Goal: Transaction & Acquisition: Purchase product/service

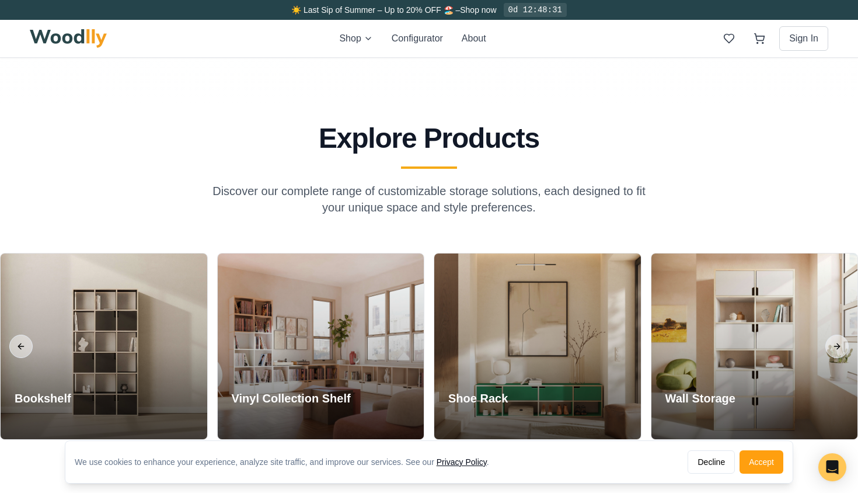
scroll to position [857, 0]
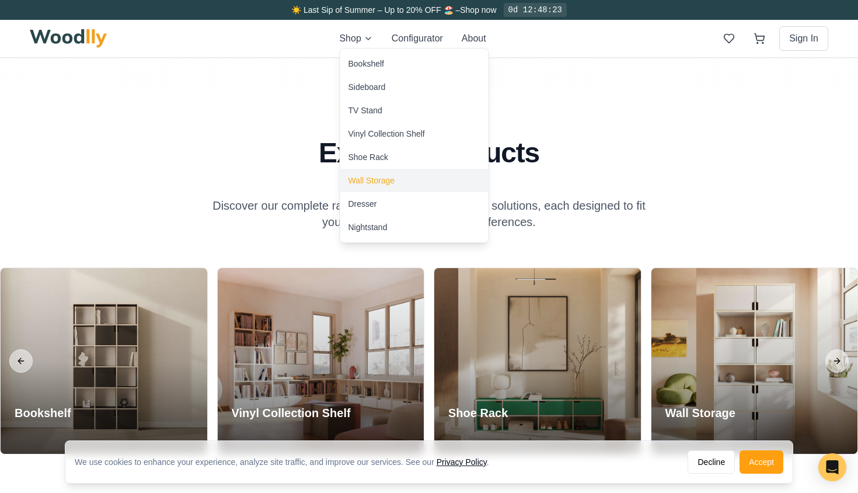
click at [373, 182] on div "Wall Storage" at bounding box center [371, 181] width 47 height 12
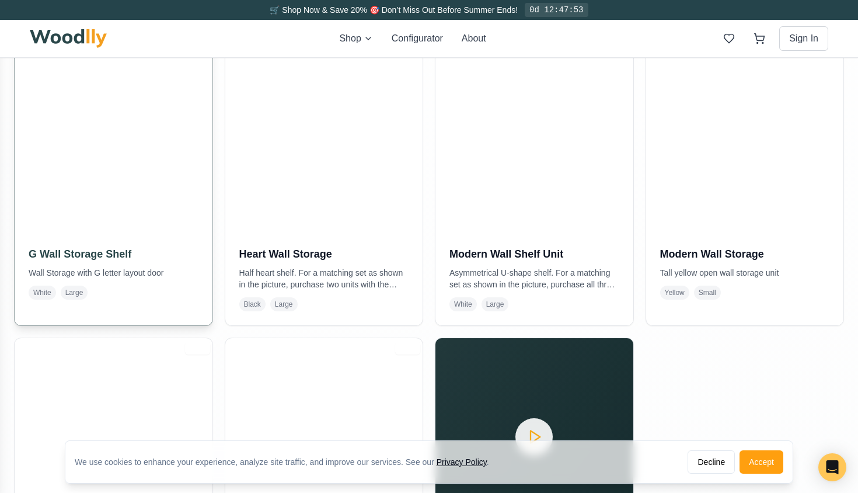
scroll to position [280, 0]
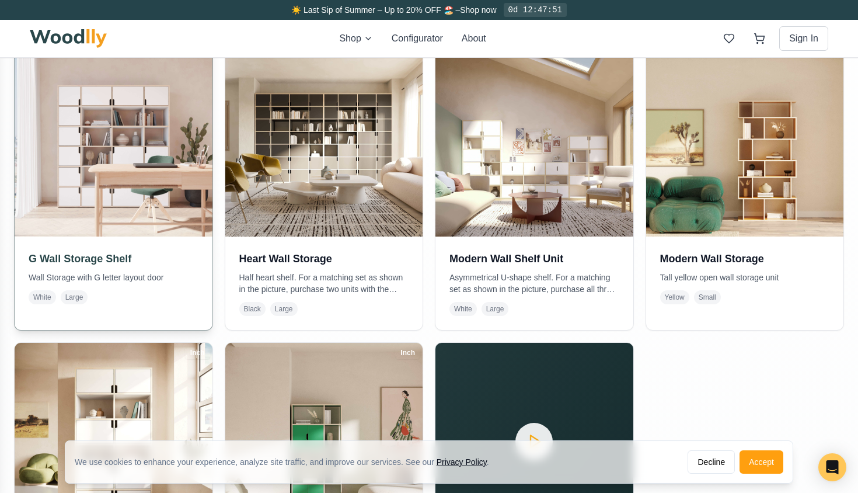
click at [149, 245] on div "G Wall Storage Shelf Wall Storage with G letter layout door White Large" at bounding box center [114, 277] width 198 height 82
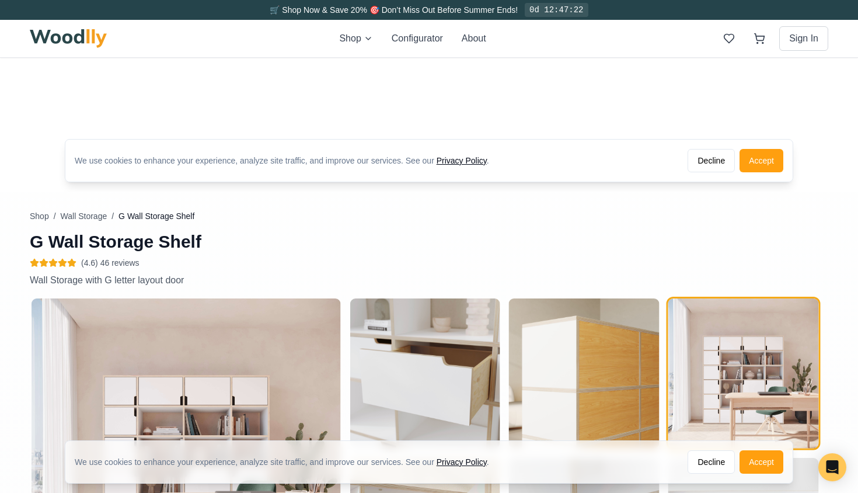
scroll to position [326, 0]
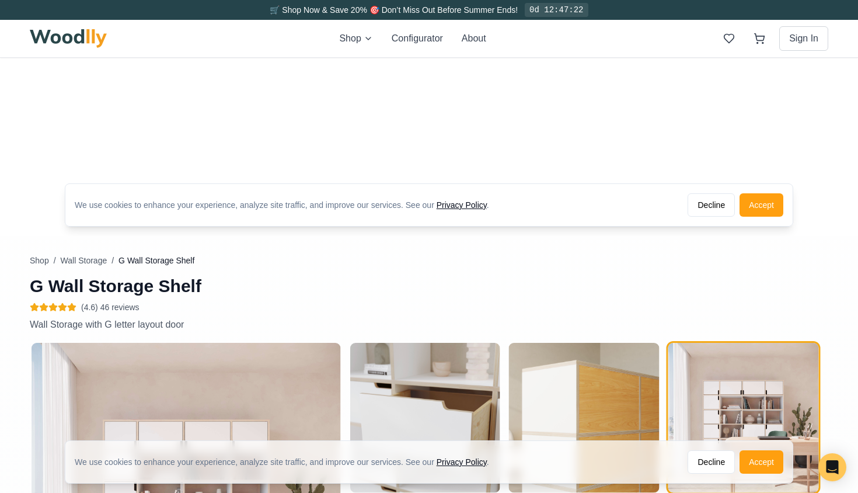
type input "72"
type input "6"
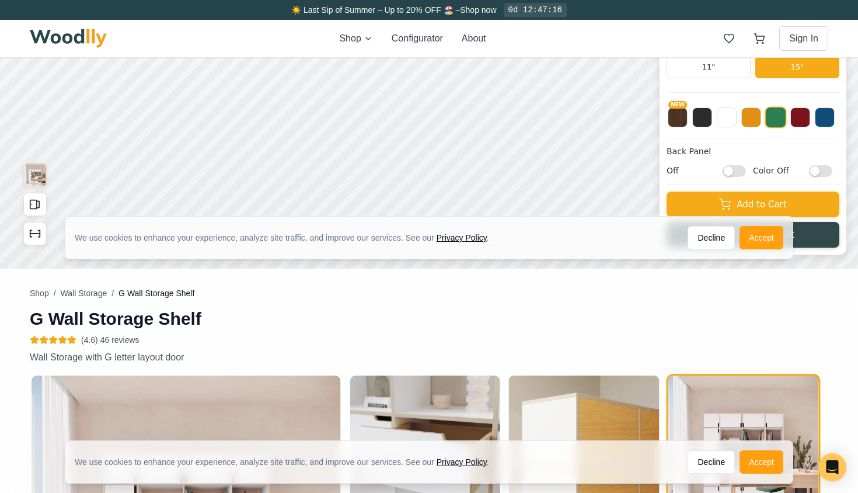
scroll to position [295, 0]
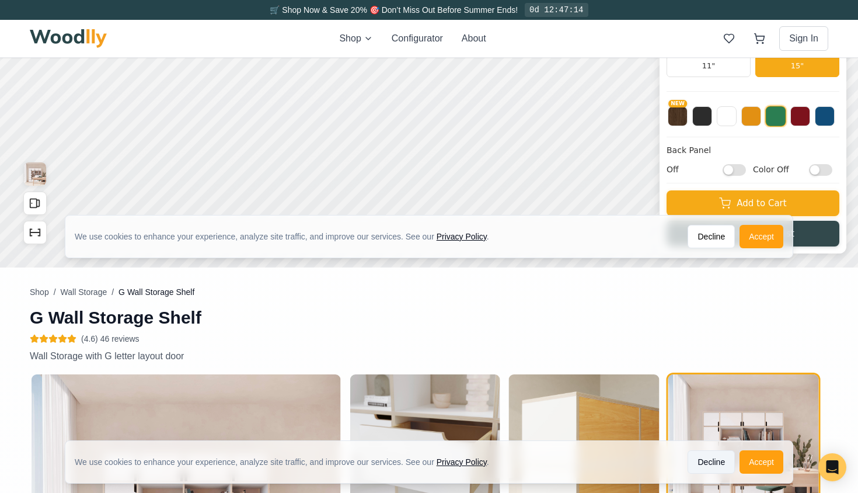
click at [717, 461] on button "Decline" at bounding box center [711, 461] width 47 height 23
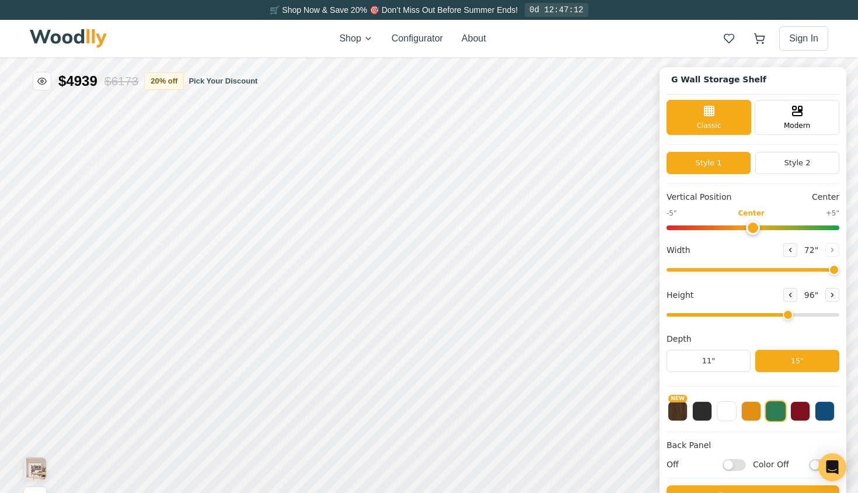
scroll to position [0, 0]
click at [790, 115] on icon at bounding box center [797, 110] width 14 height 14
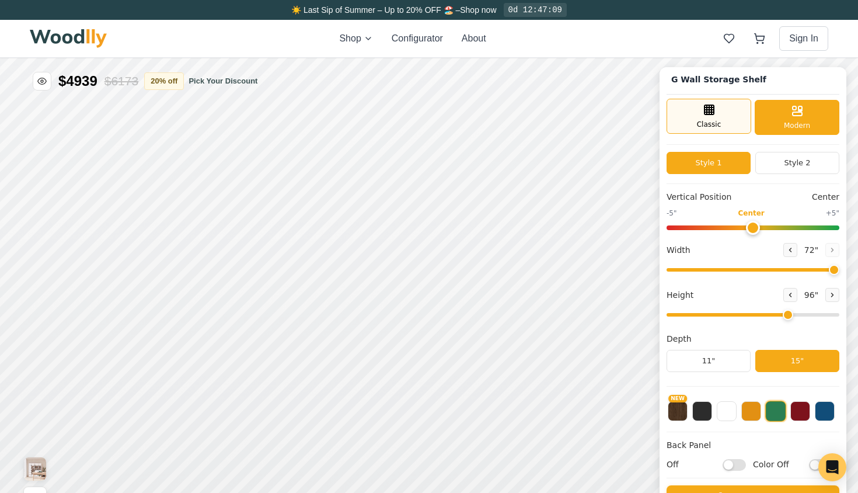
click at [727, 116] on div "Classic" at bounding box center [709, 116] width 85 height 35
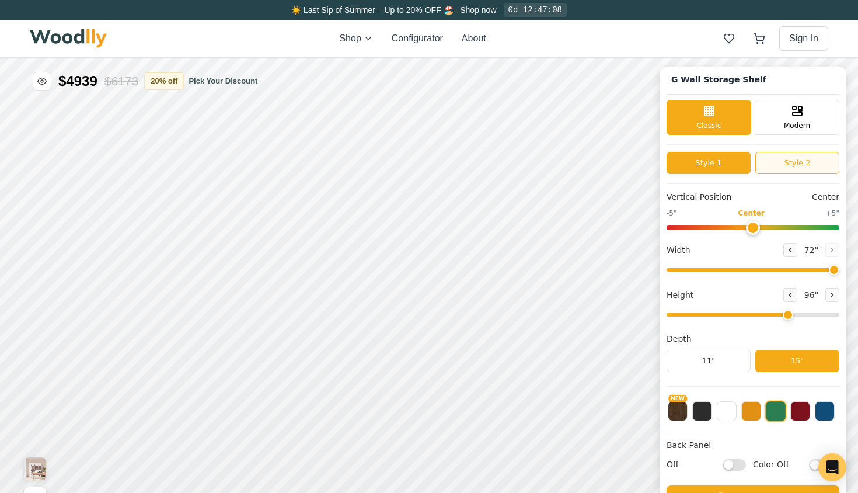
click at [801, 163] on button "Style 2" at bounding box center [797, 163] width 84 height 22
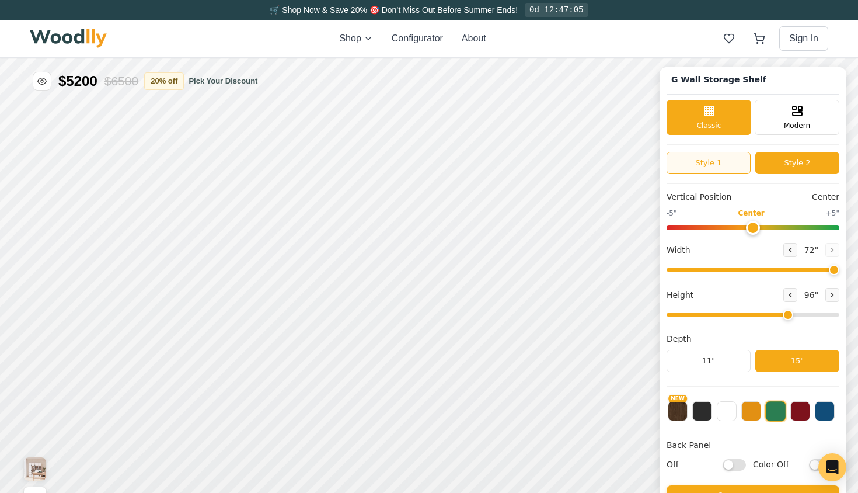
click at [711, 157] on button "Style 1" at bounding box center [709, 163] width 84 height 22
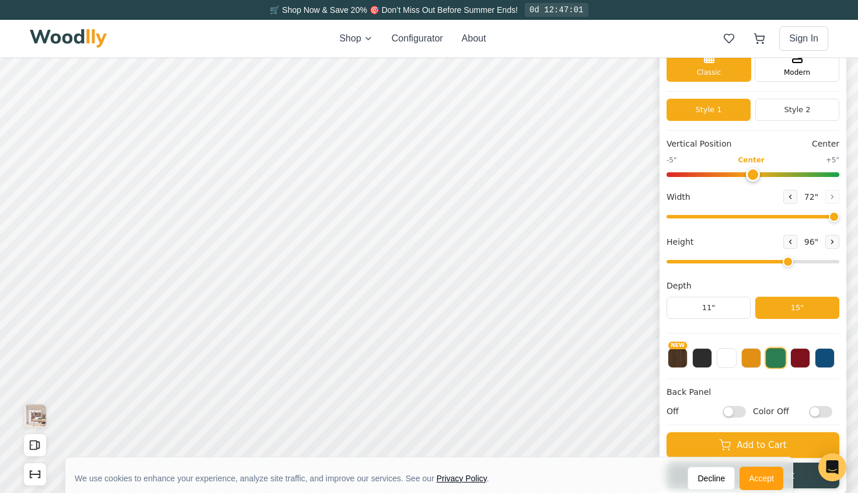
scroll to position [65, 0]
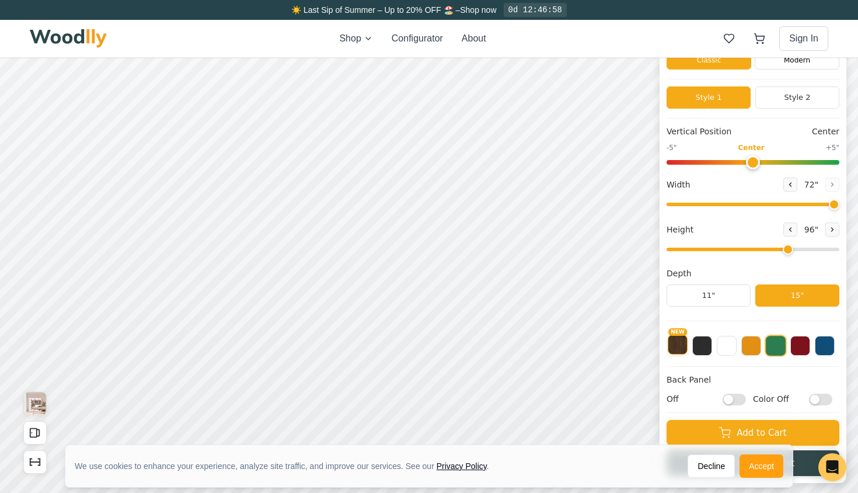
click at [681, 347] on button "NEW" at bounding box center [678, 344] width 20 height 20
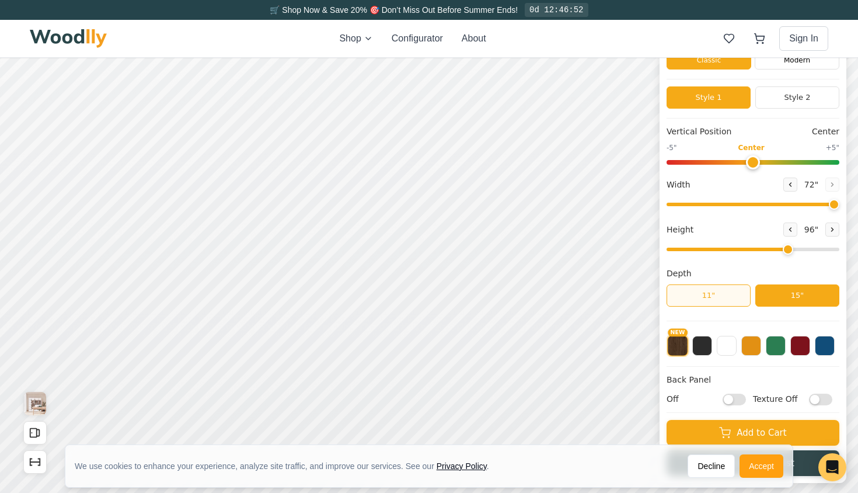
click at [698, 303] on button "11"" at bounding box center [709, 295] width 84 height 22
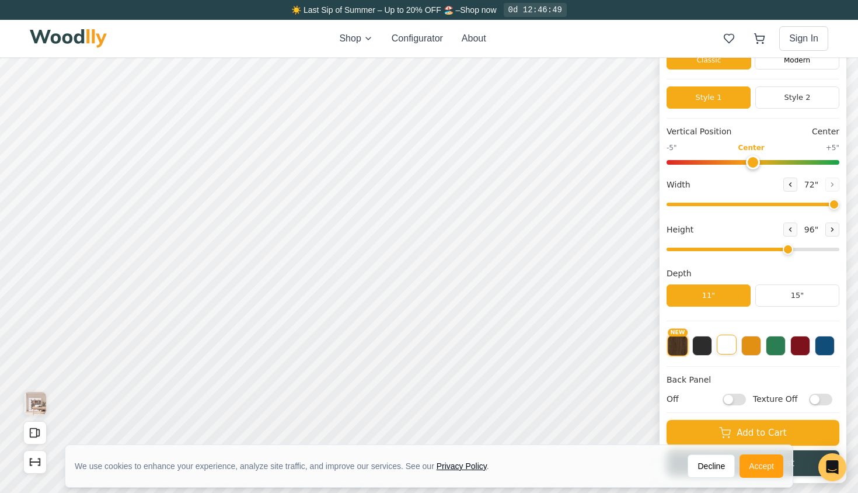
click at [727, 346] on button at bounding box center [727, 344] width 20 height 20
click at [748, 347] on button at bounding box center [751, 344] width 20 height 20
click at [779, 349] on button at bounding box center [776, 344] width 20 height 20
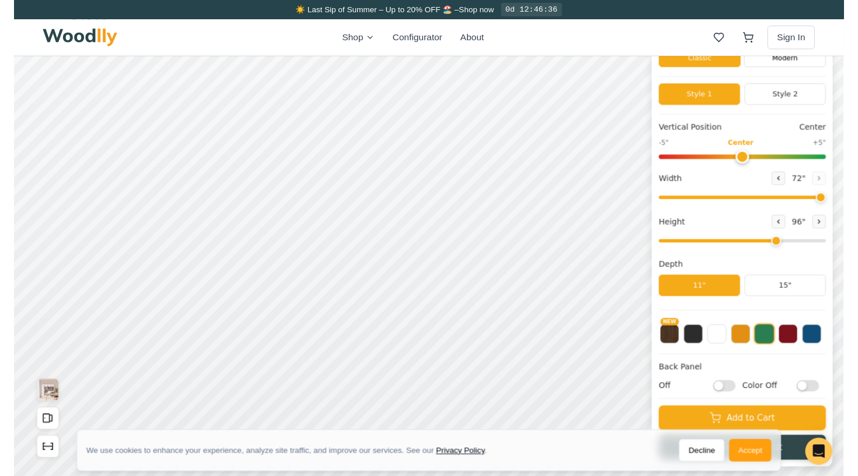
scroll to position [0, 0]
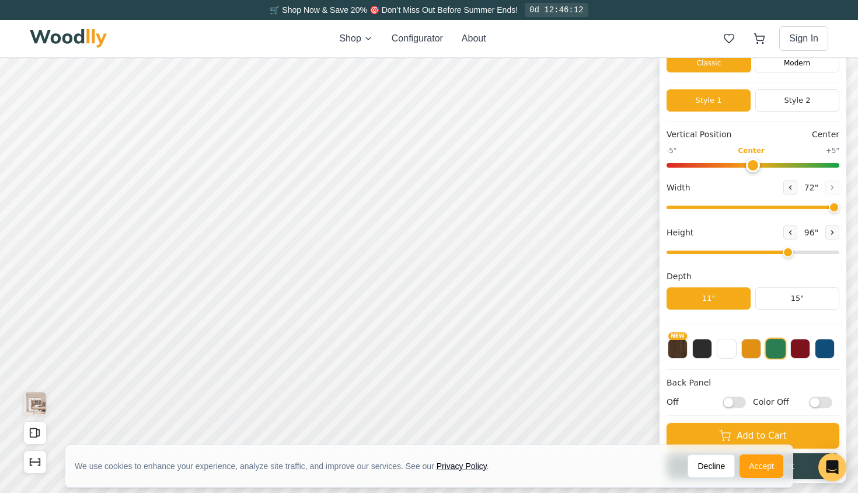
drag, startPoint x: 750, startPoint y: 165, endPoint x: 748, endPoint y: 159, distance: 6.7
click at [748, 163] on input "range" at bounding box center [753, 165] width 173 height 5
click at [696, 163] on input "range" at bounding box center [753, 165] width 173 height 5
click at [708, 167] on input "range" at bounding box center [753, 165] width 173 height 5
click at [706, 167] on input "range" at bounding box center [753, 165] width 173 height 5
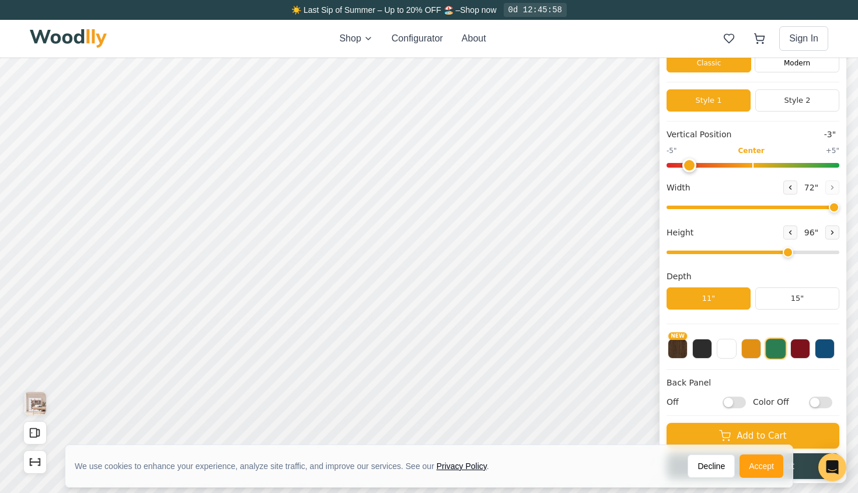
click at [687, 166] on input "range" at bounding box center [753, 165] width 173 height 5
click at [670, 165] on input "range" at bounding box center [753, 165] width 173 height 5
click at [684, 165] on input "range" at bounding box center [753, 165] width 173 height 5
type input "-5"
click at [670, 164] on input "range" at bounding box center [753, 165] width 173 height 5
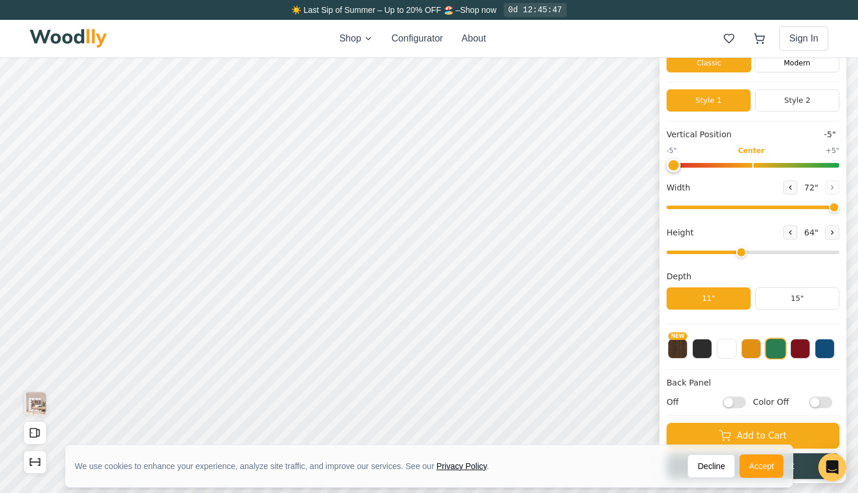
click at [730, 253] on input "range" at bounding box center [753, 252] width 173 height 4
click at [776, 251] on input "range" at bounding box center [753, 252] width 173 height 4
click at [790, 234] on button at bounding box center [790, 232] width 14 height 14
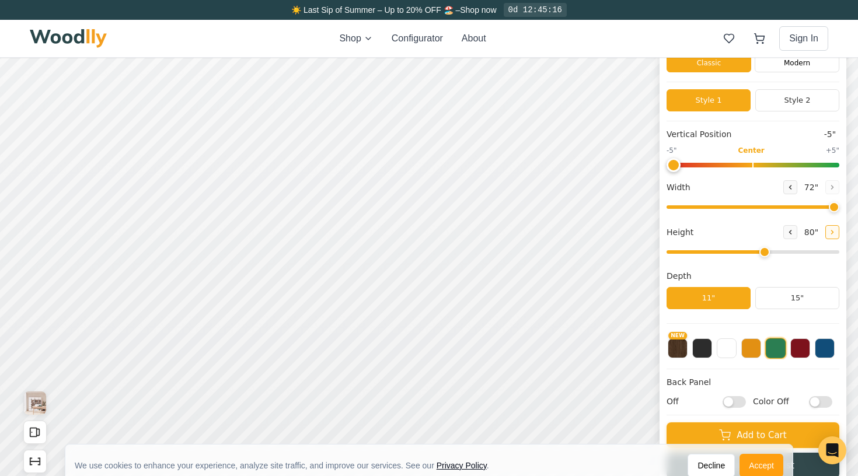
click at [825, 226] on button at bounding box center [832, 232] width 14 height 14
type input "6"
click at [790, 186] on icon at bounding box center [791, 188] width 2 height 4
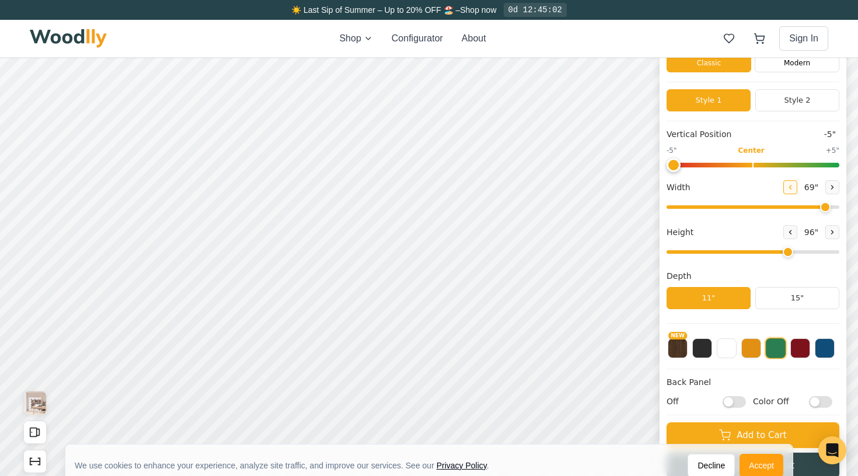
click at [790, 186] on icon at bounding box center [791, 188] width 2 height 4
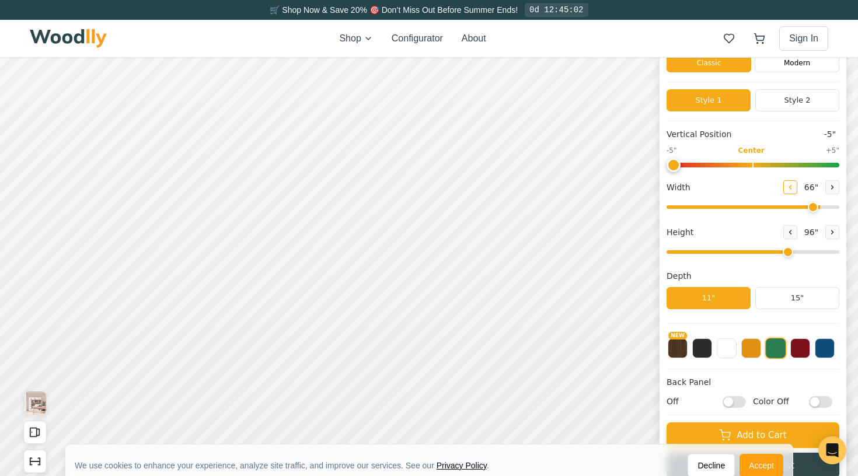
type input "64"
click at [681, 351] on button "NEW" at bounding box center [678, 347] width 20 height 20
click at [773, 104] on button "Style 2" at bounding box center [797, 100] width 84 height 22
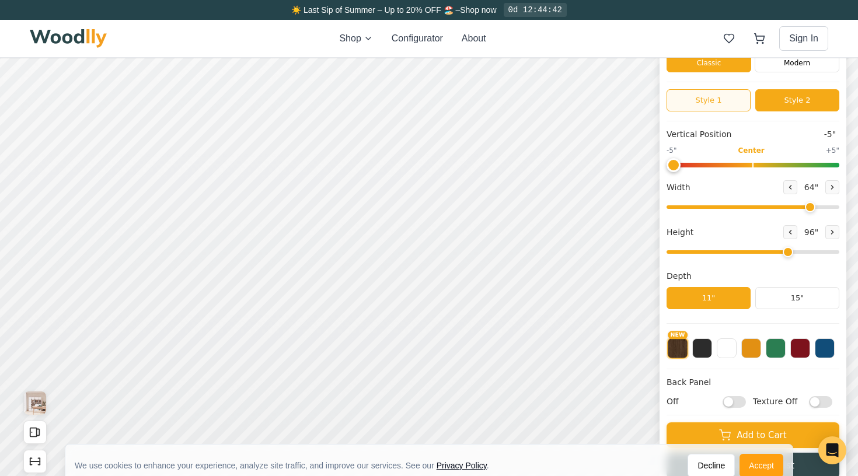
click at [730, 103] on button "Style 1" at bounding box center [709, 100] width 84 height 22
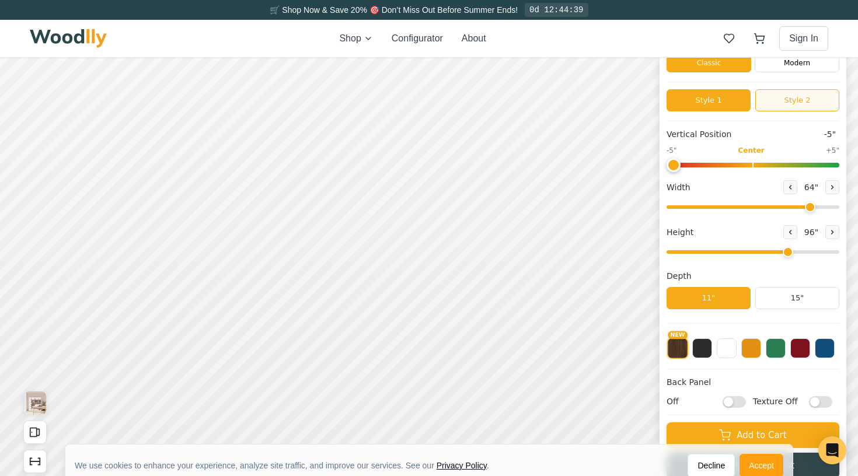
click at [813, 109] on button "Style 2" at bounding box center [797, 100] width 84 height 22
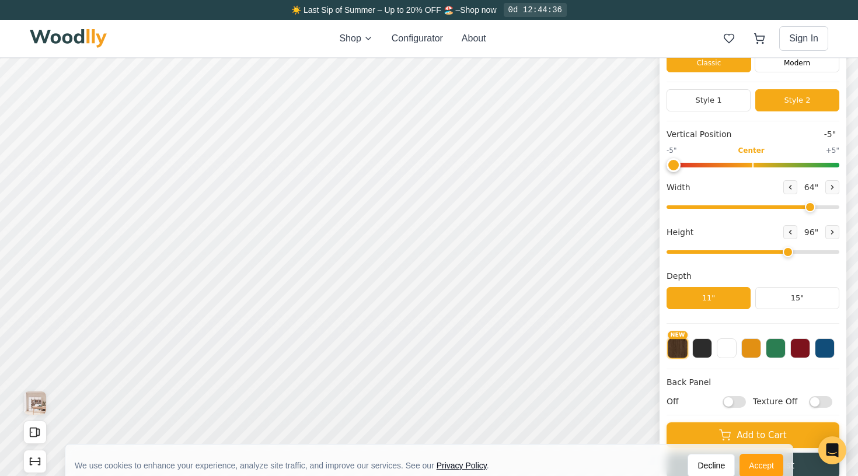
scroll to position [4, 0]
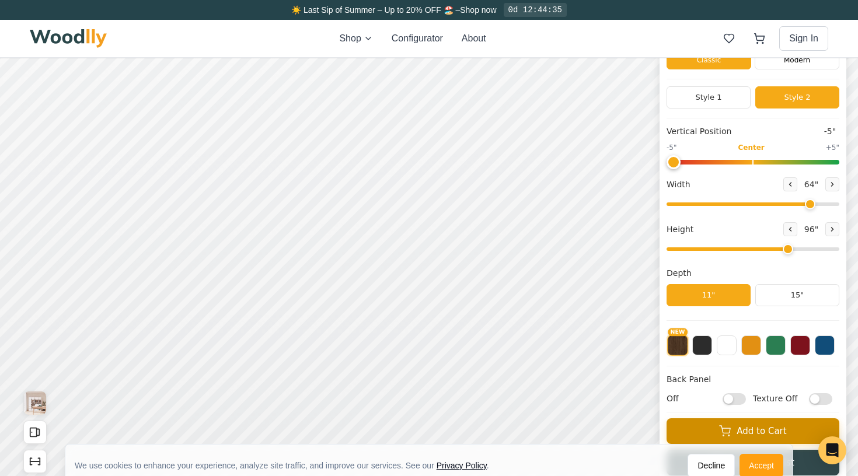
click at [768, 437] on button "Add to Cart" at bounding box center [753, 432] width 173 height 26
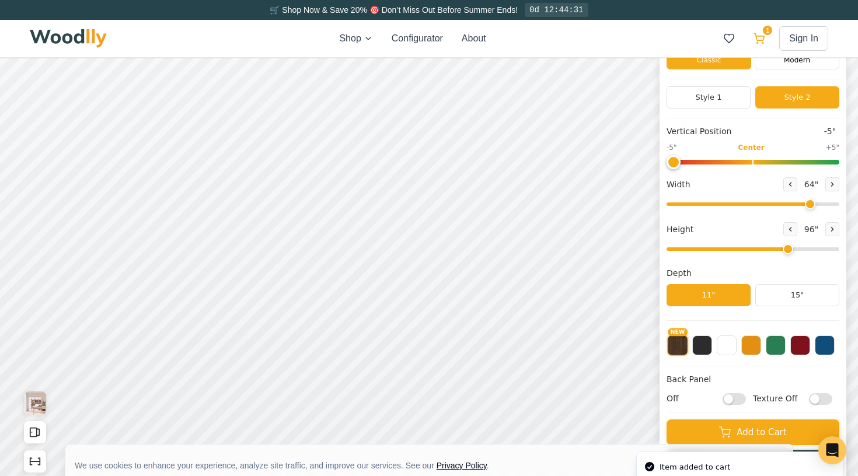
click at [761, 36] on icon at bounding box center [760, 37] width 10 height 7
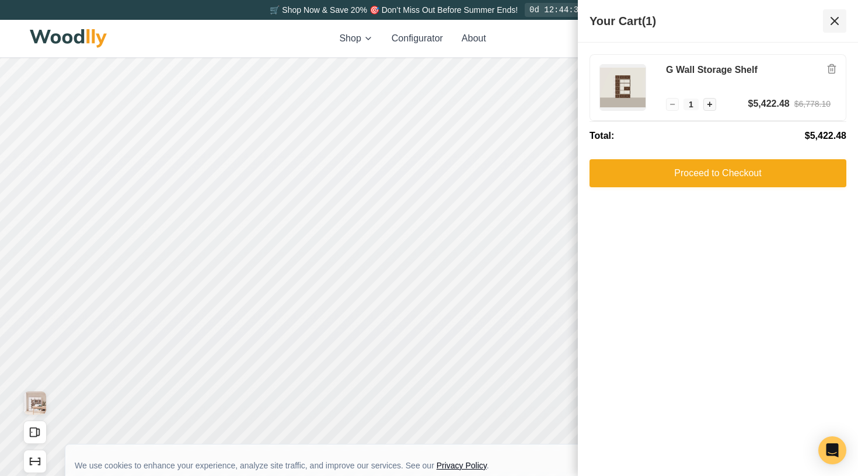
click at [827, 22] on button at bounding box center [834, 20] width 23 height 23
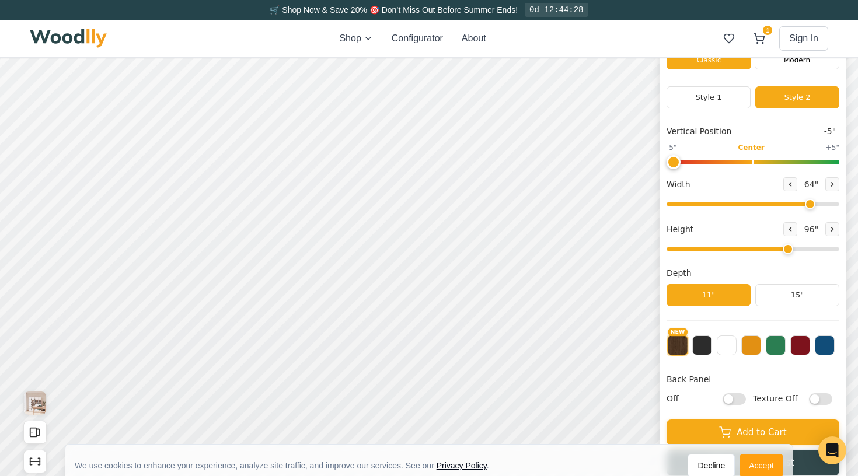
click at [69, 34] on img at bounding box center [68, 38] width 77 height 19
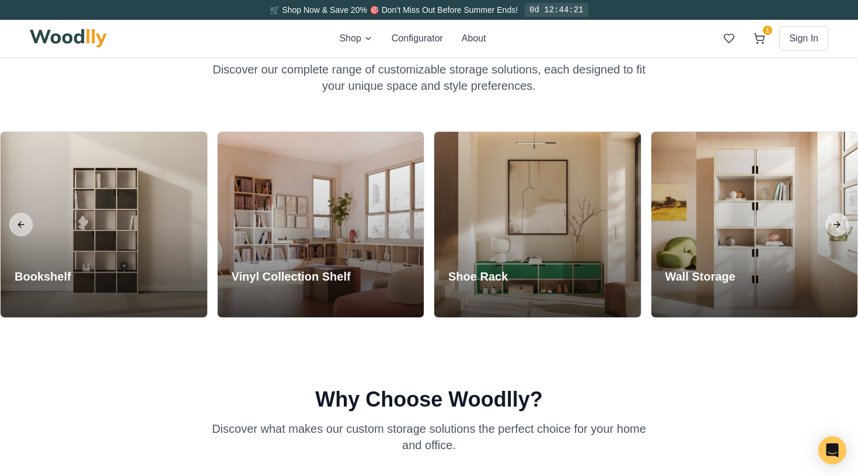
scroll to position [986, 0]
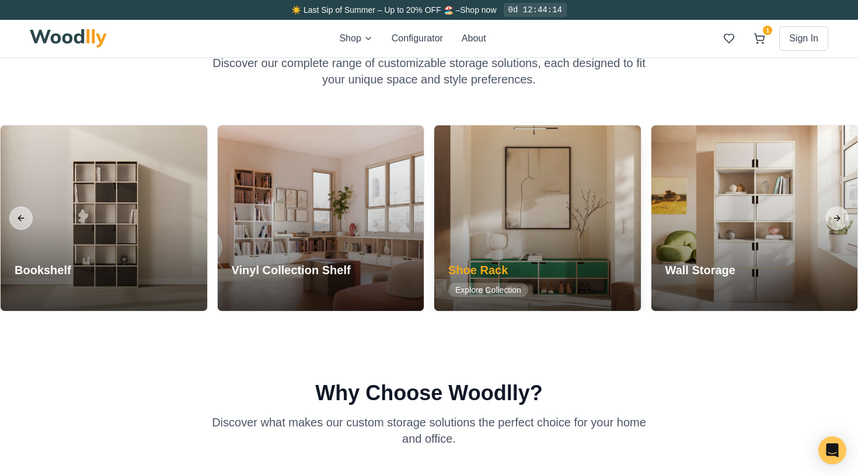
click at [511, 284] on span "Explore Collection" at bounding box center [488, 290] width 80 height 14
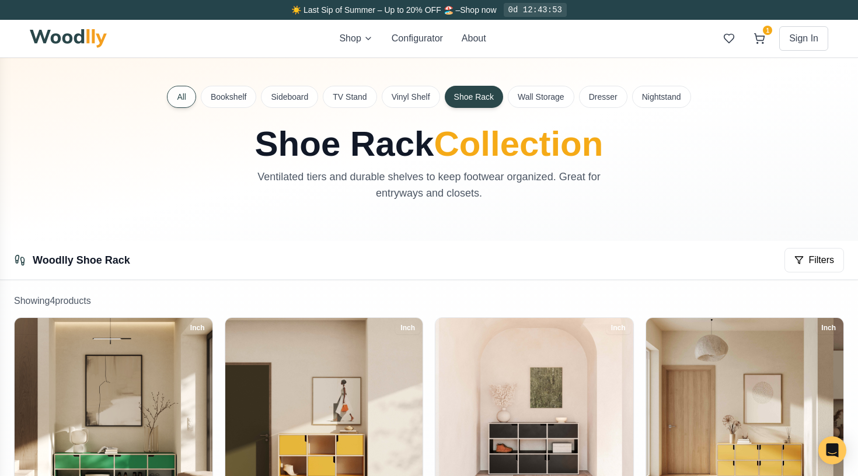
click at [191, 102] on button "All" at bounding box center [181, 97] width 29 height 22
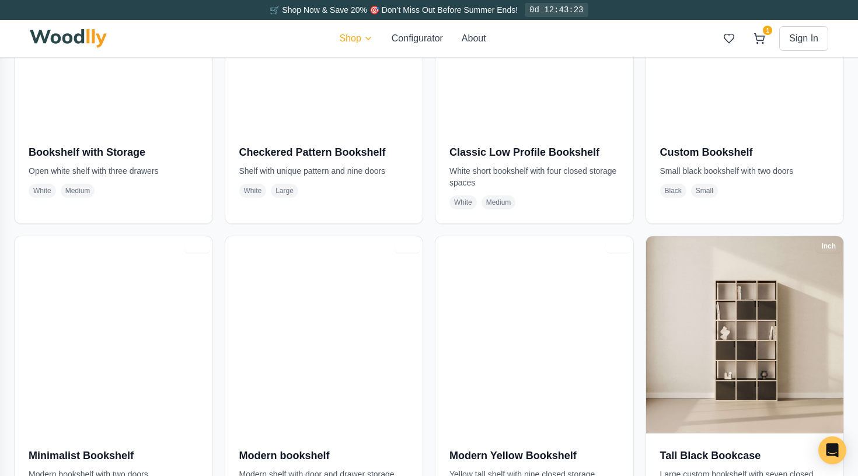
scroll to position [386, 0]
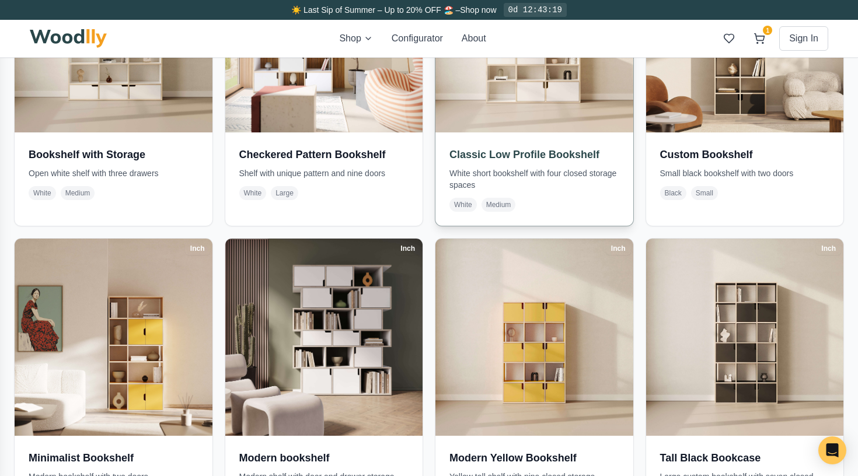
click at [552, 147] on h3 "Classic Low Profile Bookshelf" at bounding box center [534, 155] width 170 height 16
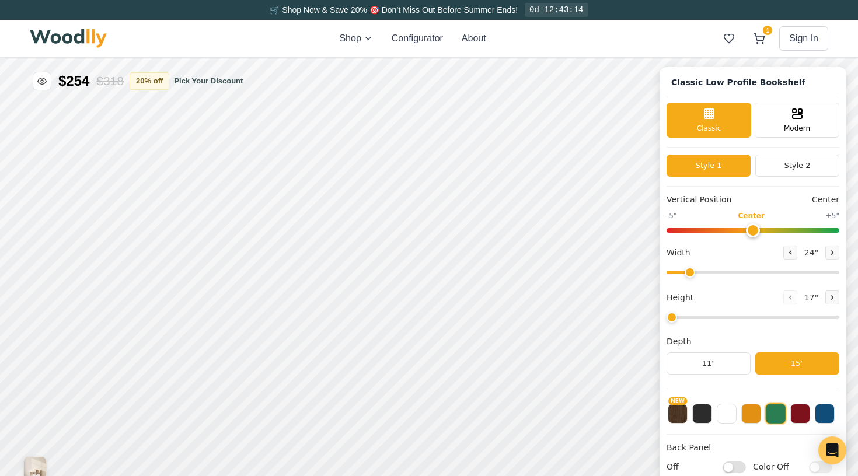
type input "54"
type input "3"
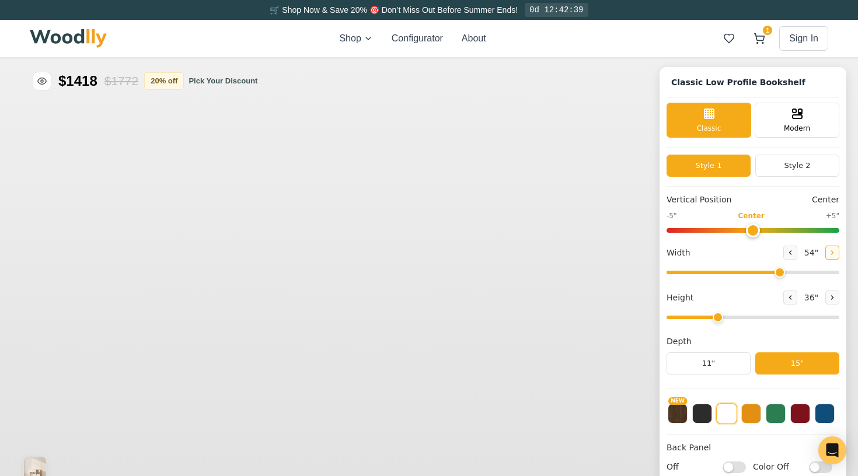
click at [827, 256] on button at bounding box center [832, 253] width 14 height 14
drag, startPoint x: 784, startPoint y: 274, endPoint x: 845, endPoint y: 274, distance: 60.7
type input "72"
click at [845, 274] on div "Classic Low Profile Bookshelf Classic Modern Style 1 Style 2 Vertical Position …" at bounding box center [753, 307] width 187 height 481
type input "3"
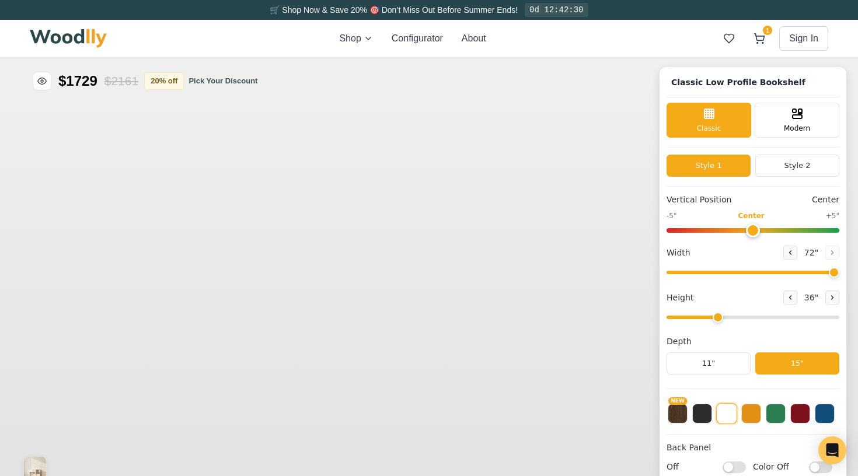
click at [714, 316] on input "range" at bounding box center [753, 318] width 173 height 4
click at [726, 368] on button "11"" at bounding box center [709, 364] width 84 height 22
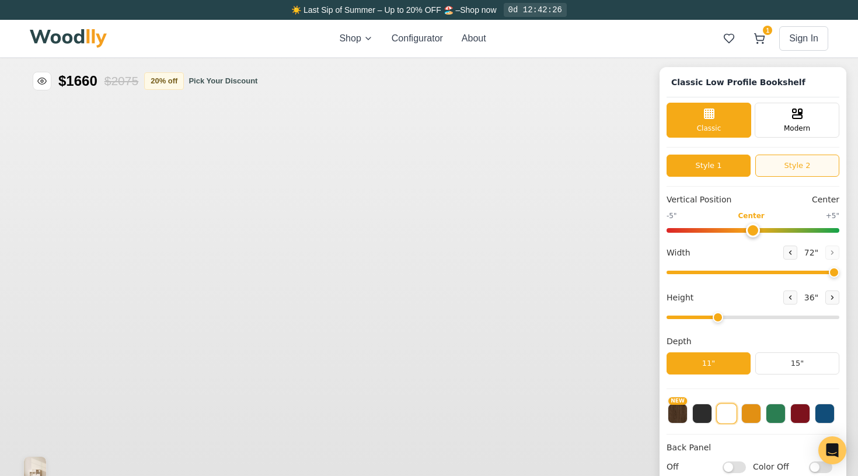
click at [809, 170] on button "Style 2" at bounding box center [797, 166] width 84 height 22
click at [713, 161] on button "Style 1" at bounding box center [709, 166] width 84 height 22
